Goal: Download file/media

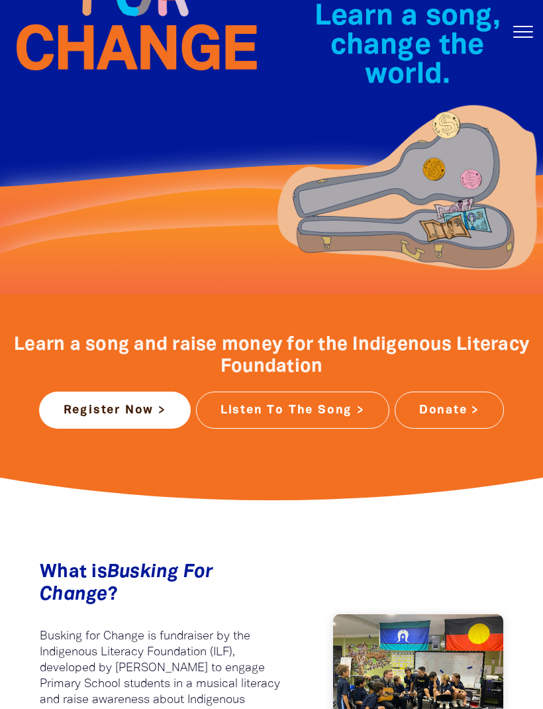
click at [338, 406] on link "Listen To The Song >" at bounding box center [292, 410] width 193 height 37
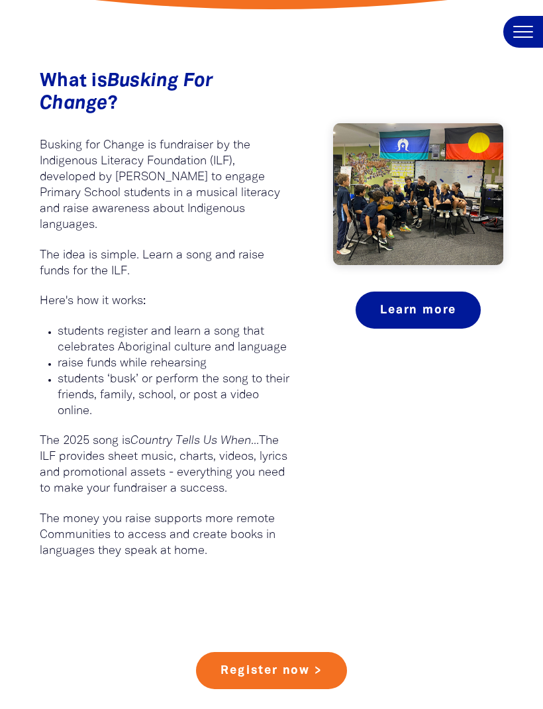
scroll to position [685, 0]
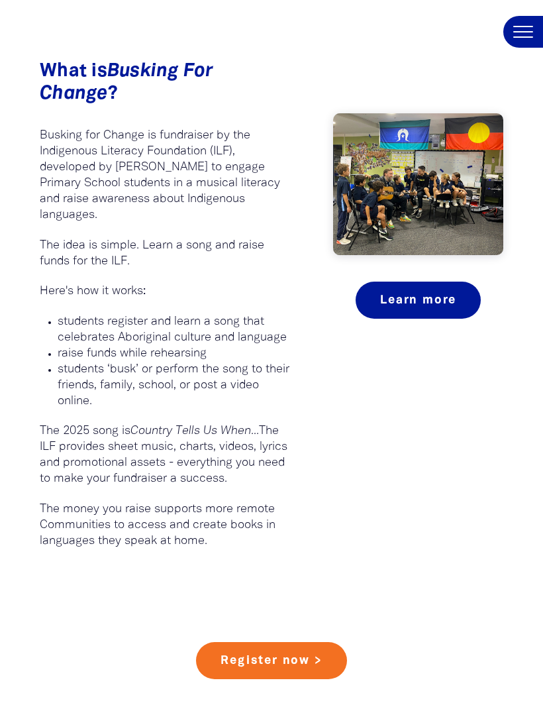
click at [527, 511] on div "What is Busking For Change ?﻿ Busking for Change is fundraiser by the Indigenou…" at bounding box center [271, 298] width 543 height 608
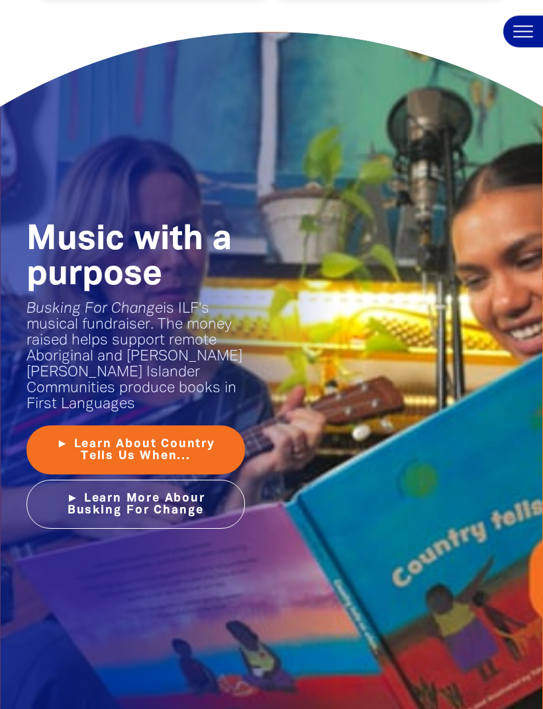
scroll to position [1530, 0]
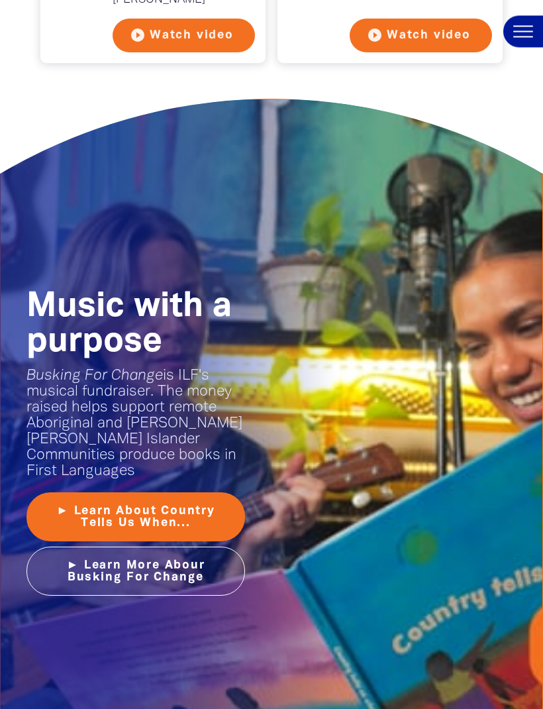
click at [443, 53] on button "play_circle_filled Watch video" at bounding box center [421, 36] width 142 height 34
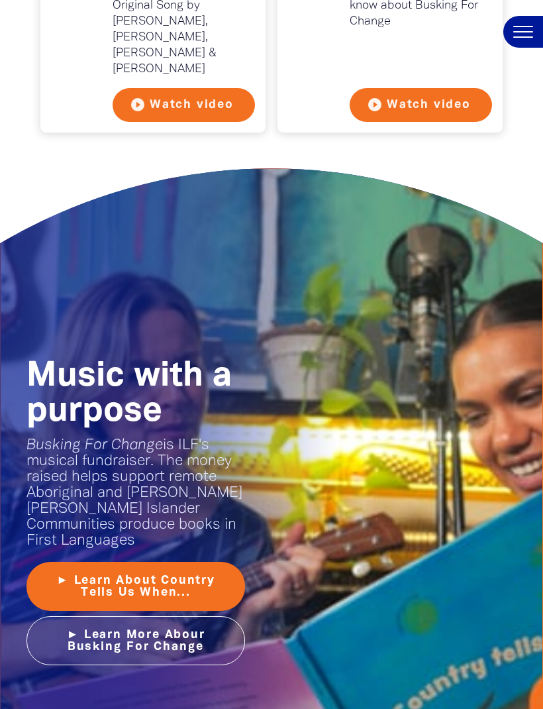
scroll to position [1420, 0]
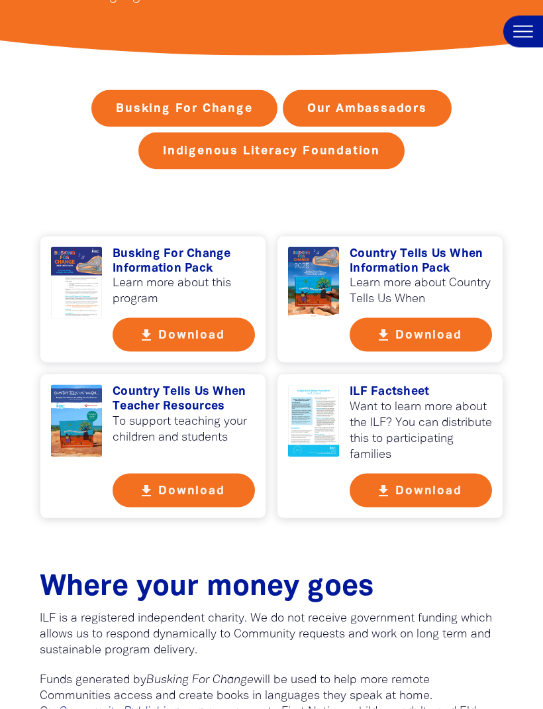
scroll to position [303, 0]
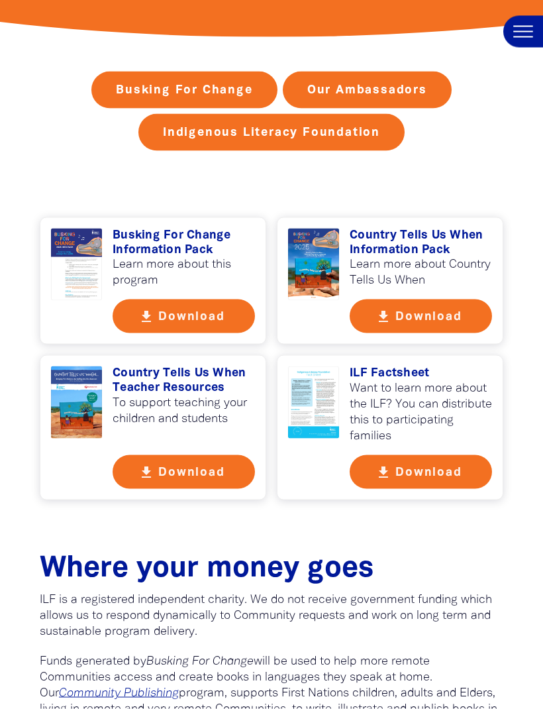
click at [159, 464] on button "get_app Download" at bounding box center [184, 472] width 142 height 34
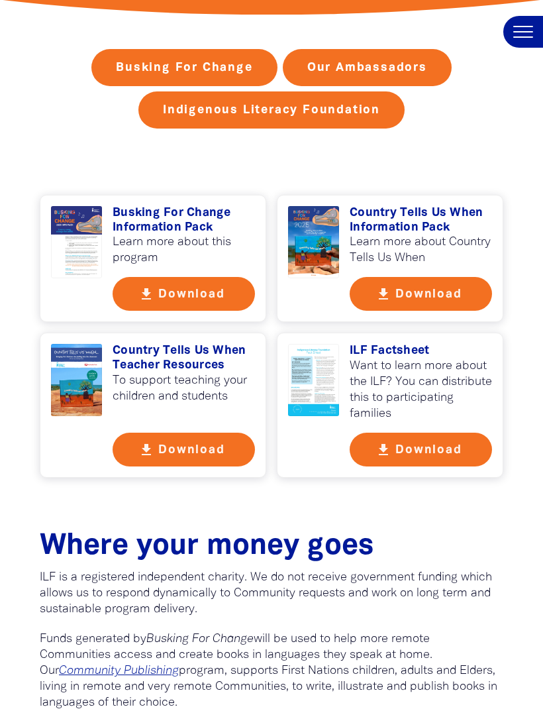
click at [446, 290] on button "get_app Download" at bounding box center [421, 294] width 142 height 34
click at [464, 451] on button "get_app Download" at bounding box center [421, 450] width 142 height 34
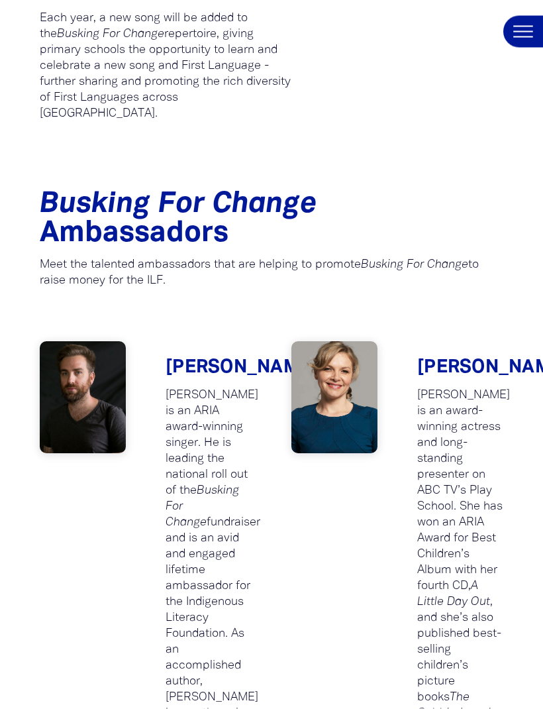
scroll to position [0, 0]
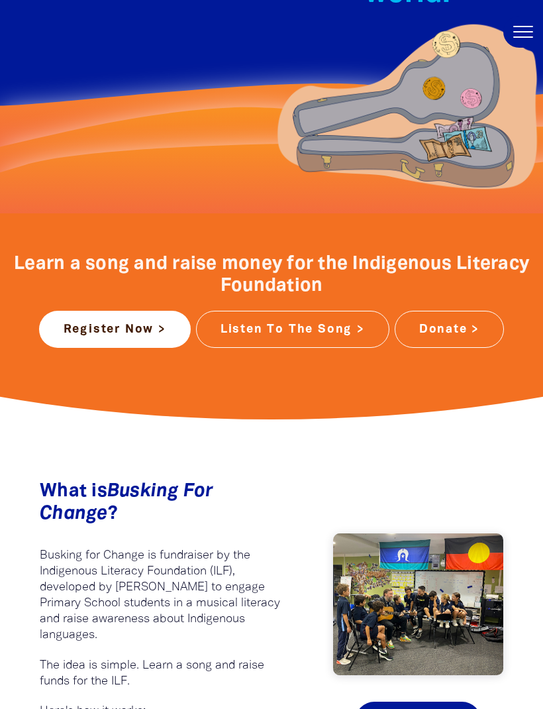
scroll to position [276, 0]
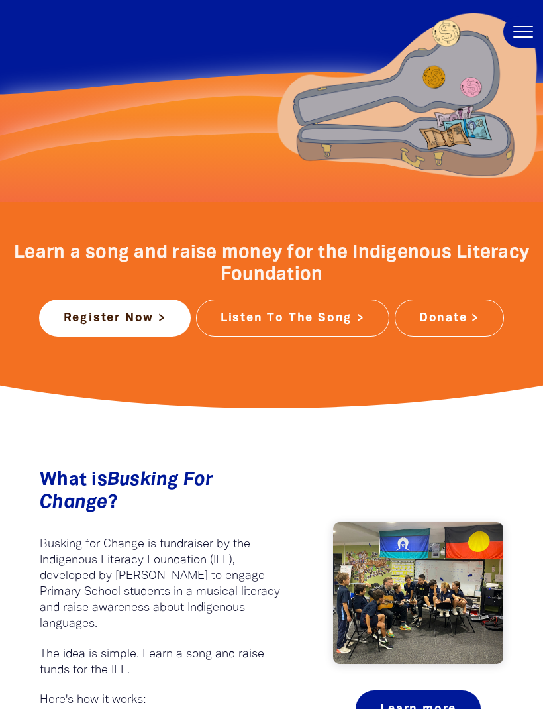
click at [348, 325] on link "Listen To The Song >" at bounding box center [292, 317] width 193 height 37
